Goal: Download file/media

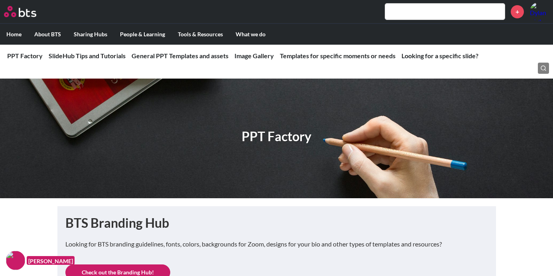
scroll to position [2038, 0]
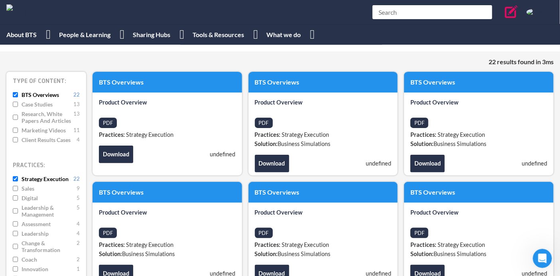
scroll to position [42, 0]
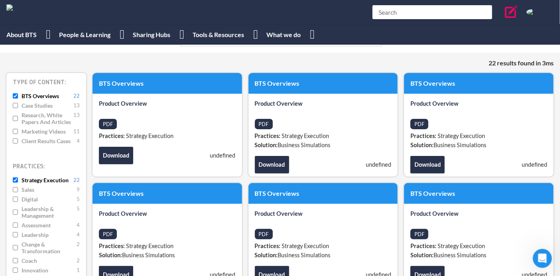
click at [17, 179] on input "Strategy Execution 22" at bounding box center [15, 180] width 5 height 7
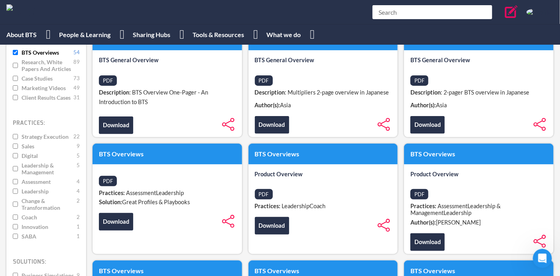
click at [14, 225] on input "Innovation 1" at bounding box center [15, 226] width 5 height 7
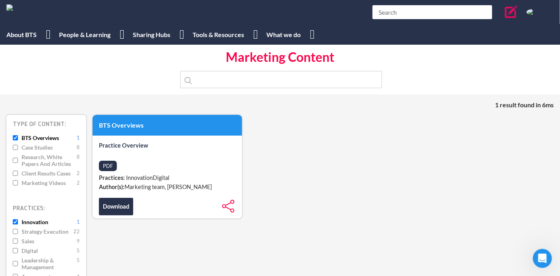
click at [14, 138] on input "BTS Overviews 1" at bounding box center [15, 137] width 5 height 7
checkbox input "false"
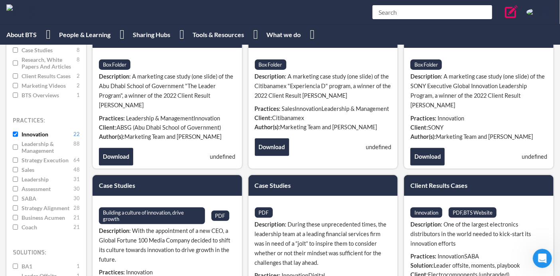
scroll to position [88, 0]
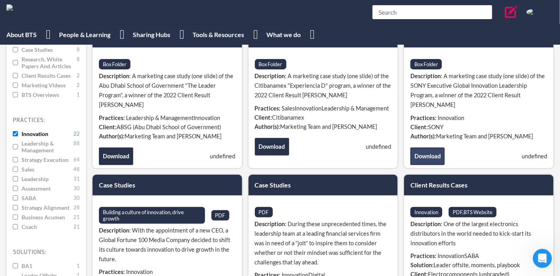
click at [422, 153] on link "Download" at bounding box center [427, 157] width 34 height 18
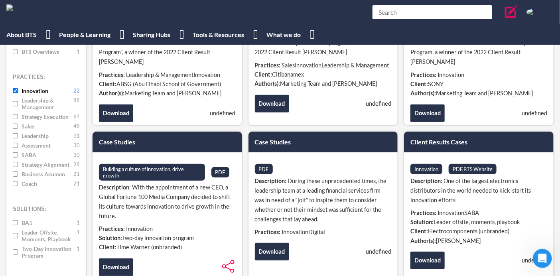
scroll to position [176, 0]
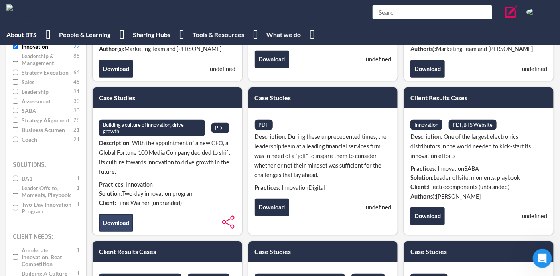
click at [122, 218] on link "Download" at bounding box center [116, 223] width 34 height 18
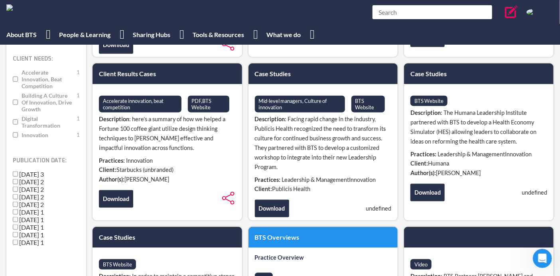
scroll to position [354, 0]
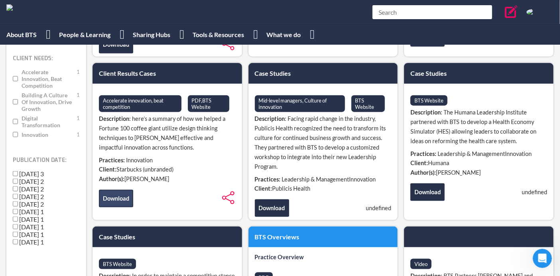
click at [118, 191] on link "Download" at bounding box center [116, 199] width 34 height 18
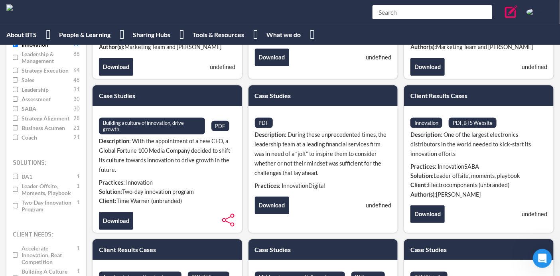
scroll to position [177, 0]
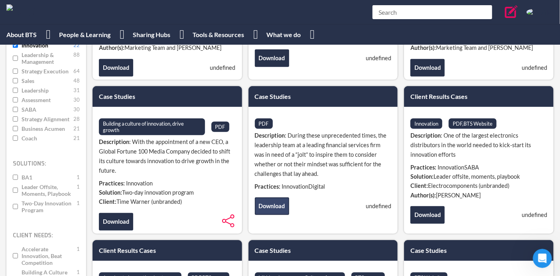
click at [272, 203] on link "Download" at bounding box center [272, 206] width 34 height 18
click at [19, 108] on label "SABA 30" at bounding box center [46, 109] width 67 height 7
click at [18, 108] on input "SABA 30" at bounding box center [15, 109] width 5 height 7
checkbox input "true"
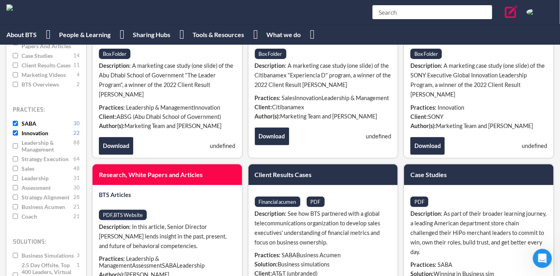
scroll to position [98, 0]
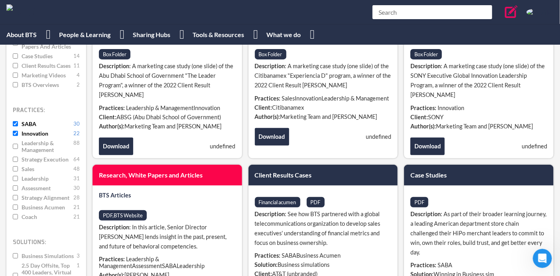
click at [15, 133] on input "Innovation 22" at bounding box center [15, 133] width 5 height 7
checkbox input "false"
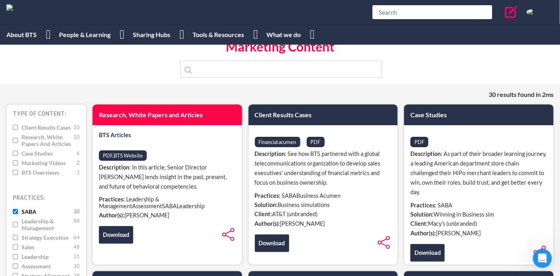
scroll to position [10, 0]
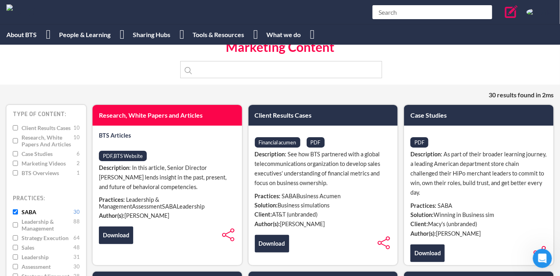
click at [16, 173] on input "BTS Overviews 1" at bounding box center [15, 173] width 5 height 7
checkbox input "true"
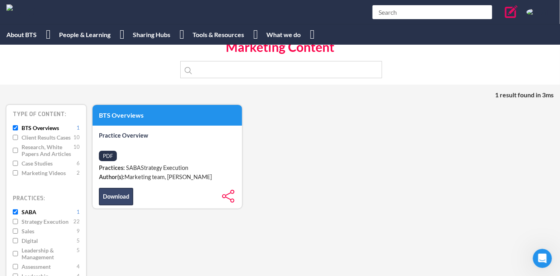
click at [114, 195] on link "Download" at bounding box center [116, 197] width 34 height 18
click at [41, 135] on span "Client Results Cases" at bounding box center [47, 137] width 50 height 7
click at [18, 135] on input "Client Results Cases 10" at bounding box center [15, 137] width 5 height 7
checkbox input "true"
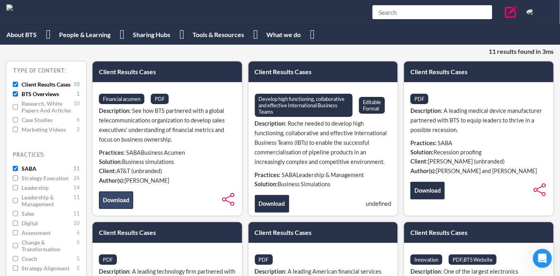
scroll to position [54, 0]
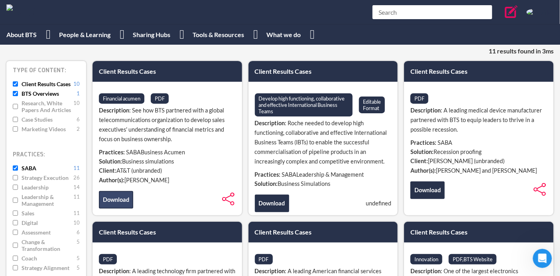
click at [124, 199] on link "Download" at bounding box center [116, 200] width 34 height 18
click at [276, 200] on link "Download" at bounding box center [272, 204] width 34 height 18
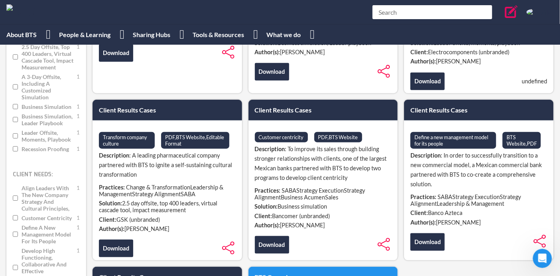
scroll to position [364, 0]
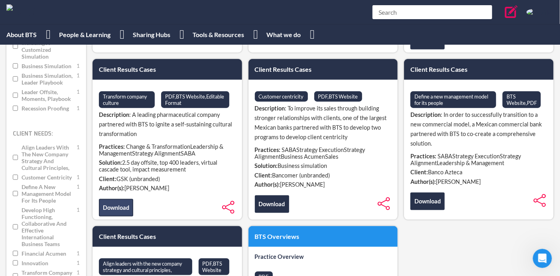
click at [118, 202] on link "Download" at bounding box center [116, 208] width 34 height 18
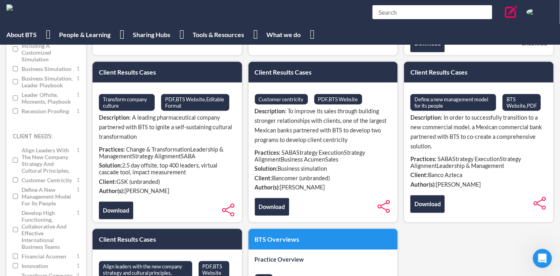
scroll to position [229, 0]
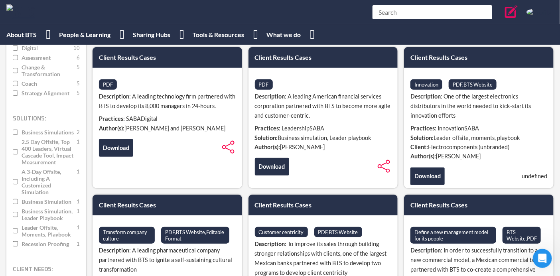
click at [45, 132] on span "Business simulations" at bounding box center [48, 132] width 53 height 7
click at [18, 132] on input "Business simulations 2" at bounding box center [15, 132] width 5 height 7
checkbox input "true"
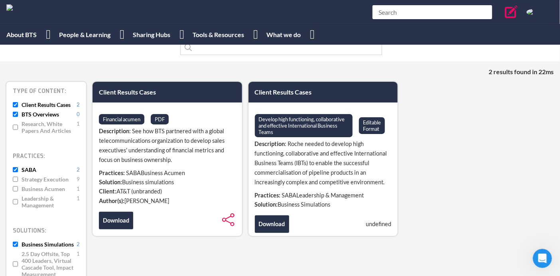
scroll to position [33, 0]
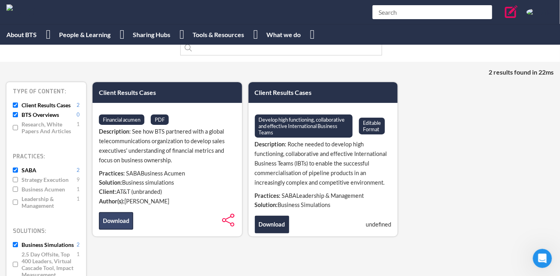
click at [116, 217] on link "Download" at bounding box center [116, 221] width 34 height 18
click at [16, 114] on input "BTS Overviews 0" at bounding box center [15, 114] width 5 height 7
checkbox input "false"
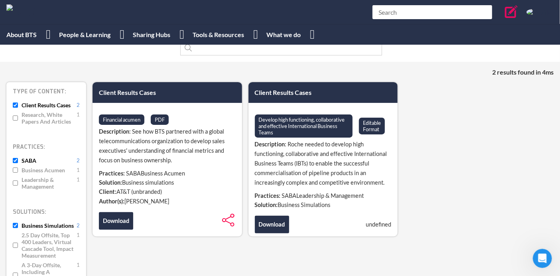
click at [12, 103] on aside "Type of content: Client Results Cases 2 Research, White Papers and Articles 1 P…" at bounding box center [46, 271] width 80 height 379
click at [16, 160] on input "SABA 2" at bounding box center [15, 160] width 5 height 7
checkbox input "false"
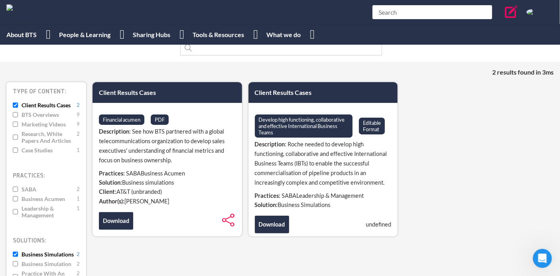
click at [16, 106] on input "Client Results Cases 2" at bounding box center [15, 105] width 5 height 7
checkbox input "false"
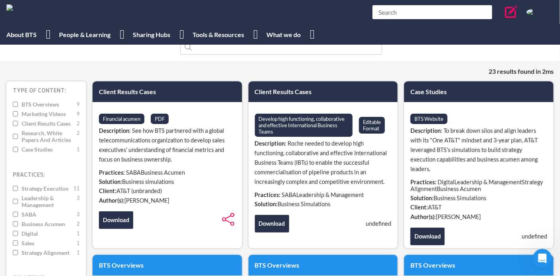
scroll to position [33, 0]
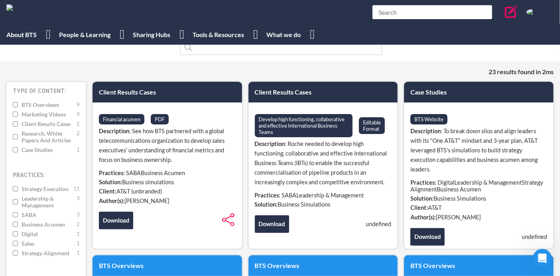
click at [34, 199] on span "Leadership & Management" at bounding box center [48, 202] width 53 height 14
click at [18, 199] on input "Leadership & Management 3" at bounding box center [15, 202] width 5 height 14
checkbox input "true"
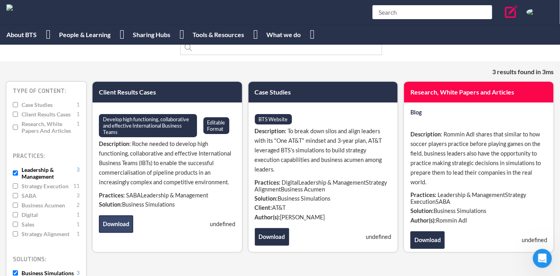
click at [116, 221] on link "Download" at bounding box center [116, 224] width 34 height 18
click at [274, 234] on link "Download" at bounding box center [272, 237] width 34 height 18
click at [31, 172] on span "Leadership & Management" at bounding box center [48, 173] width 53 height 14
click at [18, 172] on input "Leadership & Management 3" at bounding box center [15, 173] width 5 height 14
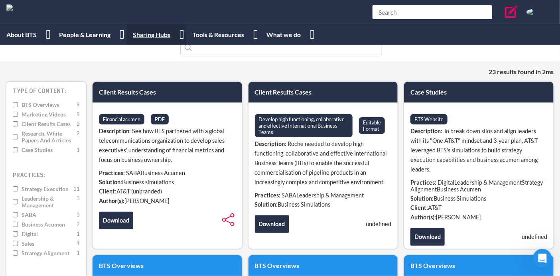
click at [160, 36] on link "Sharing Hubs" at bounding box center [156, 34] width 60 height 20
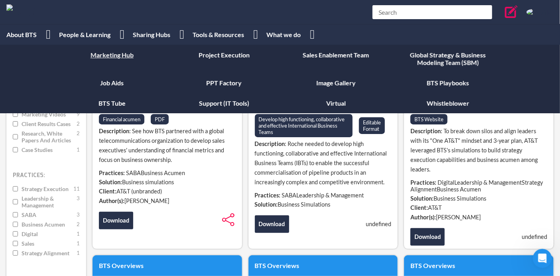
click at [118, 54] on link "Marketing Hub" at bounding box center [112, 55] width 112 height 20
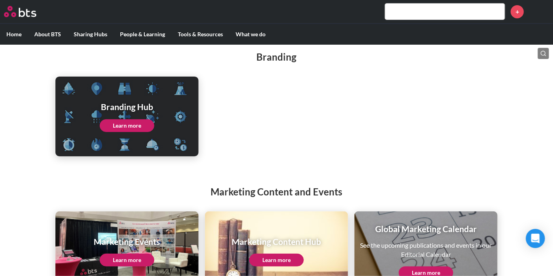
scroll to position [119, 0]
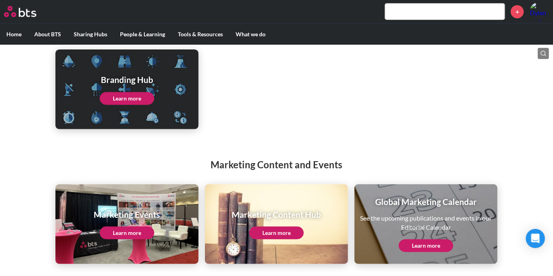
click at [283, 227] on link "Learn more" at bounding box center [276, 233] width 55 height 13
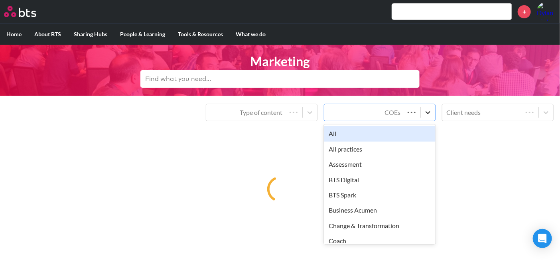
click at [429, 111] on icon at bounding box center [428, 113] width 8 height 8
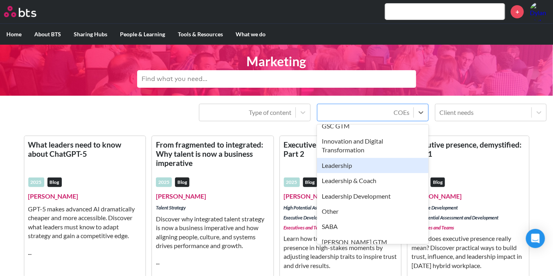
scroll to position [177, 0]
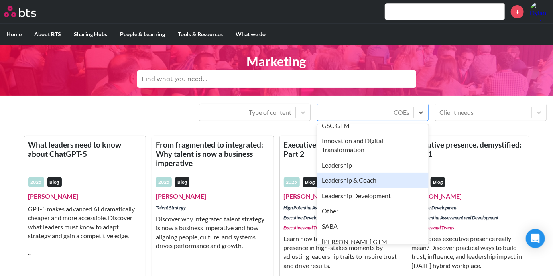
click at [364, 177] on div "Leadership & Coach" at bounding box center [373, 180] width 112 height 15
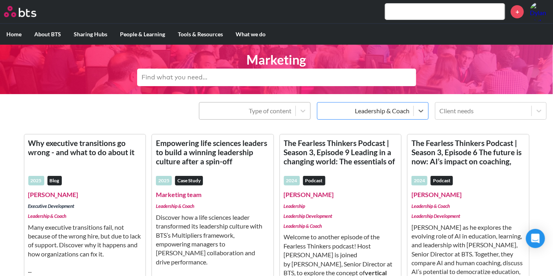
scroll to position [1, 0]
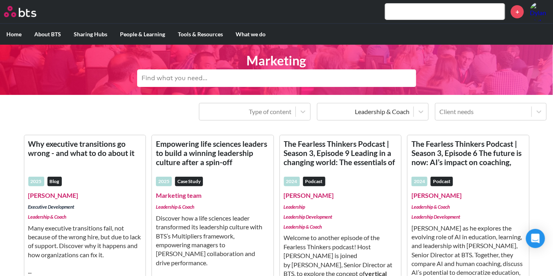
click at [147, 119] on div "Type of content Leadership & Coach Client needs" at bounding box center [276, 112] width 541 height 18
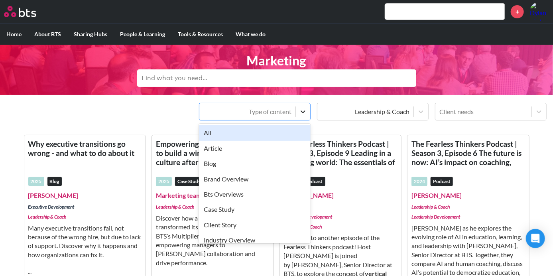
click at [299, 112] on icon at bounding box center [303, 112] width 8 height 8
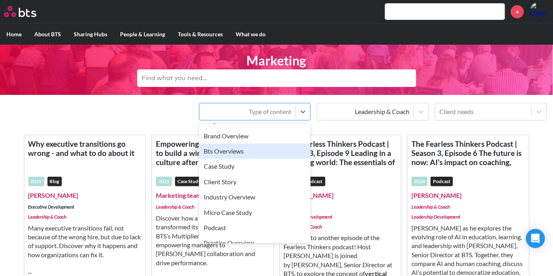
scroll to position [43, 0]
click at [242, 156] on div "Bts Overviews" at bounding box center [255, 150] width 112 height 15
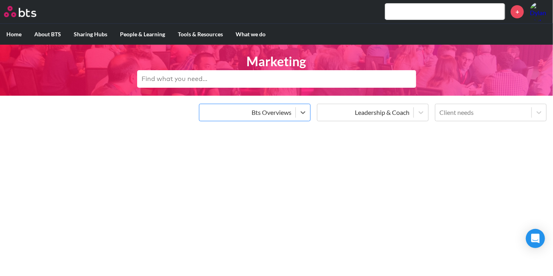
scroll to position [0, 0]
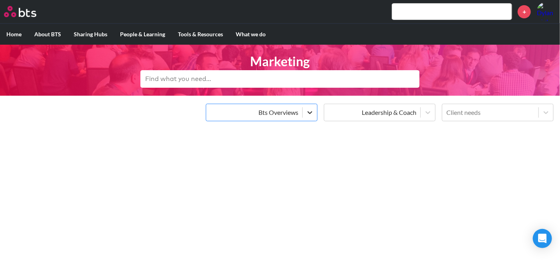
click at [306, 116] on icon at bounding box center [310, 113] width 8 height 8
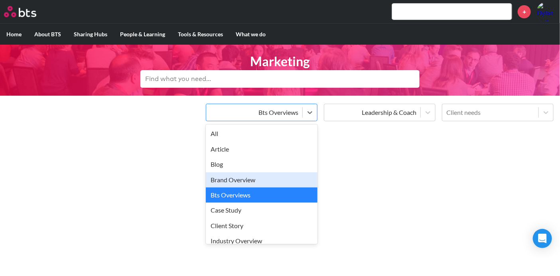
click at [267, 180] on div "Brand Overview" at bounding box center [262, 179] width 112 height 15
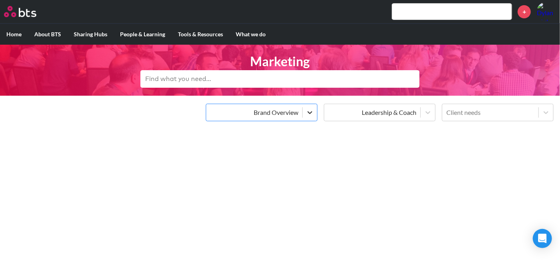
click at [312, 116] on icon at bounding box center [310, 113] width 8 height 8
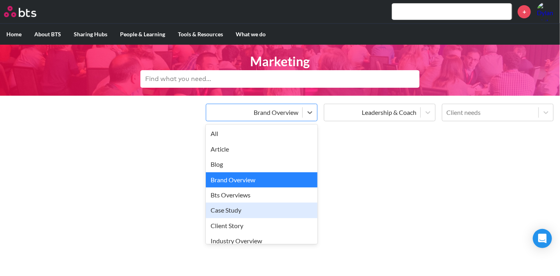
click at [249, 205] on div "Case Study" at bounding box center [262, 210] width 112 height 15
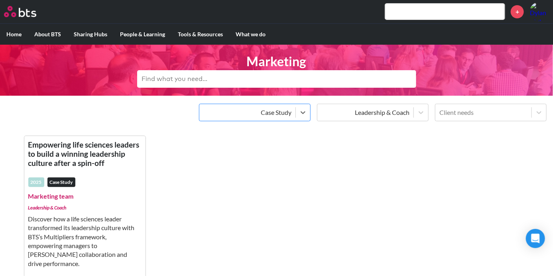
click at [61, 184] on em "Case Study" at bounding box center [61, 183] width 28 height 10
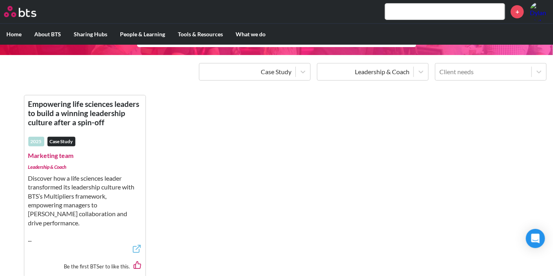
scroll to position [43, 0]
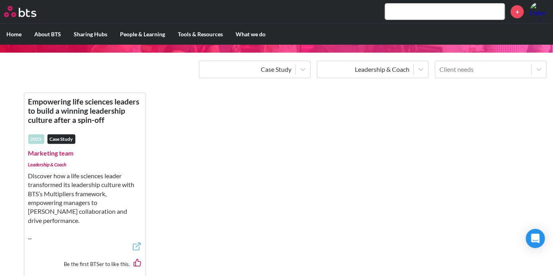
click at [135, 242] on icon at bounding box center [137, 247] width 10 height 10
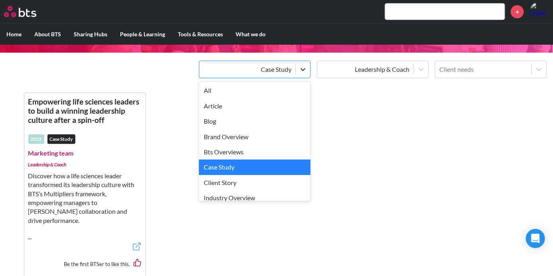
click at [305, 70] on icon at bounding box center [303, 69] width 8 height 8
click at [252, 180] on div "Client Story" at bounding box center [255, 182] width 112 height 15
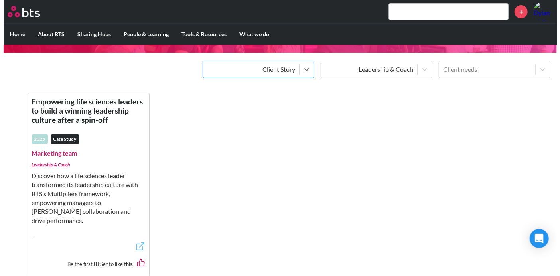
scroll to position [0, 0]
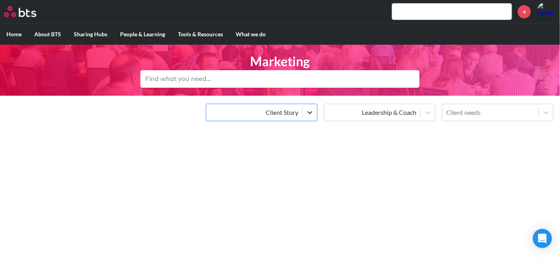
click at [308, 114] on icon at bounding box center [310, 113] width 8 height 8
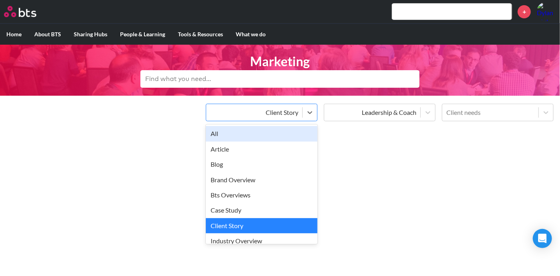
click at [246, 133] on div "All" at bounding box center [262, 133] width 112 height 15
